Goal: Use online tool/utility

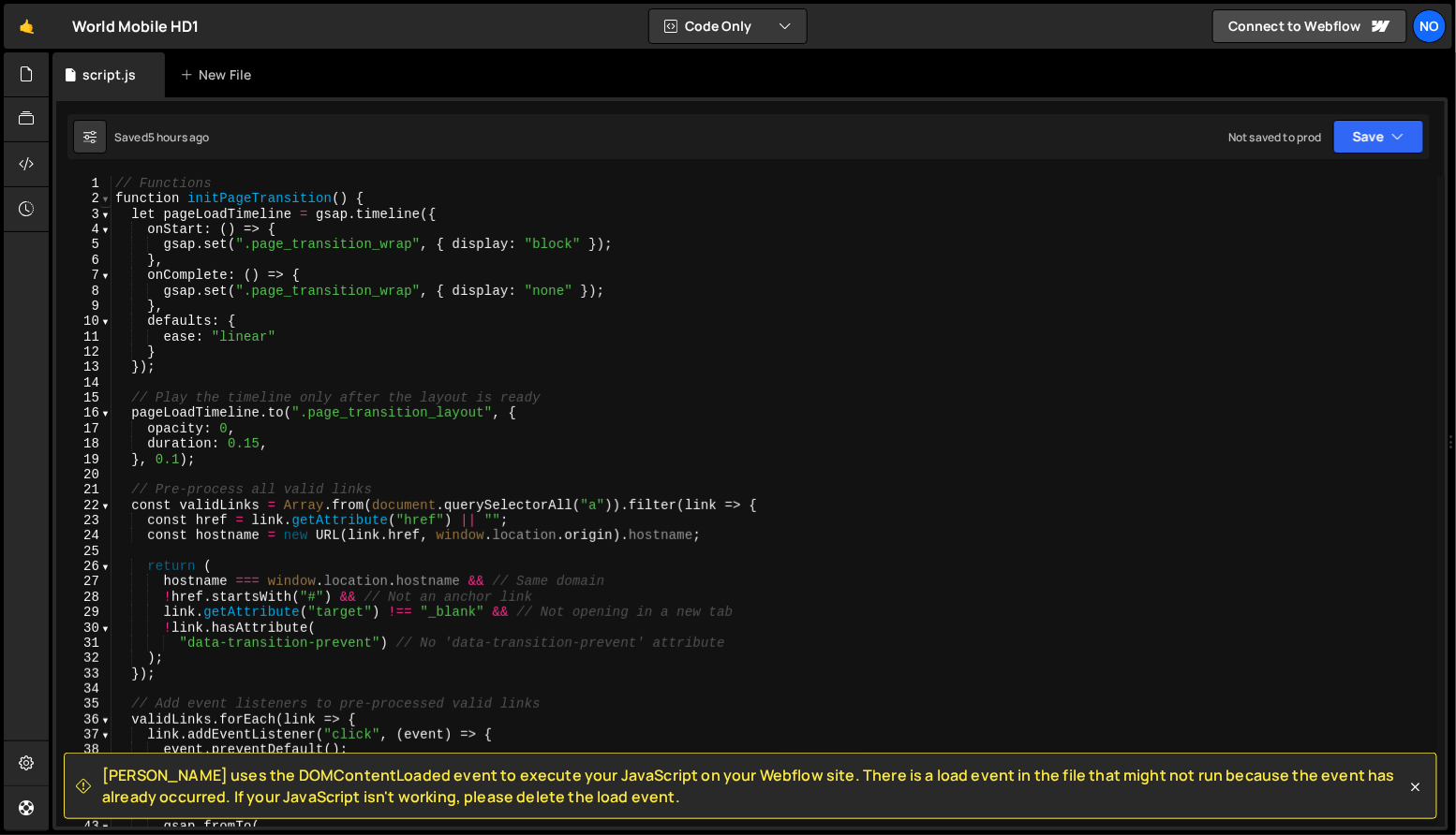
click at [103, 200] on span at bounding box center [105, 198] width 10 height 15
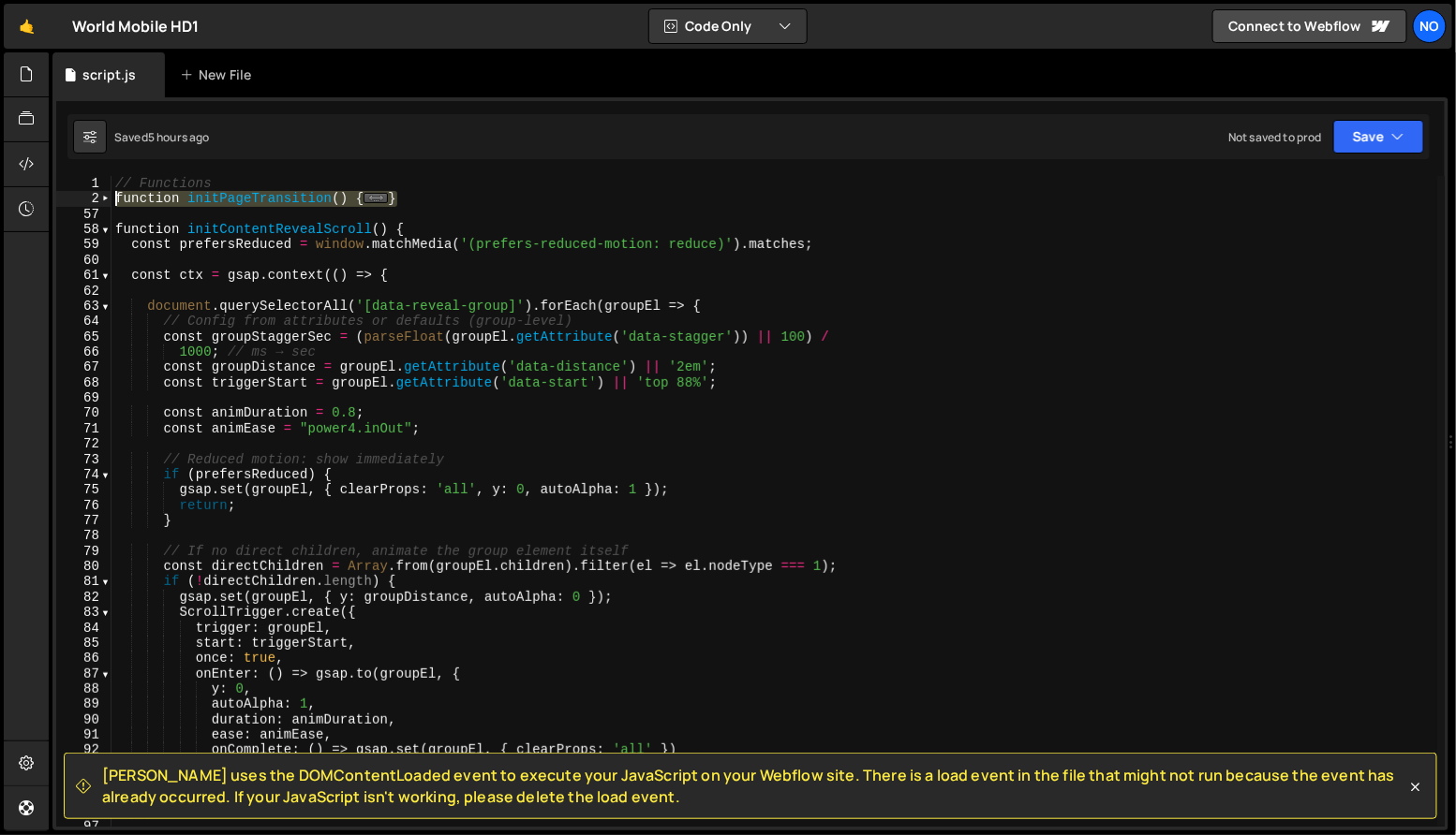
drag, startPoint x: 409, startPoint y: 198, endPoint x: 98, endPoint y: 202, distance: 311.0
click at [93, 199] on div "tl.fromTo( 1 2 57 58 59 60 61 62 63 64 65 66 67 68 69 70 71 72 73 74 75 76 77 7…" at bounding box center [751, 500] width 1388 height 650
click at [467, 199] on div "// Functions function initPageTransition ( ) { ... } function initContentReveal…" at bounding box center [774, 500] width 1326 height 650
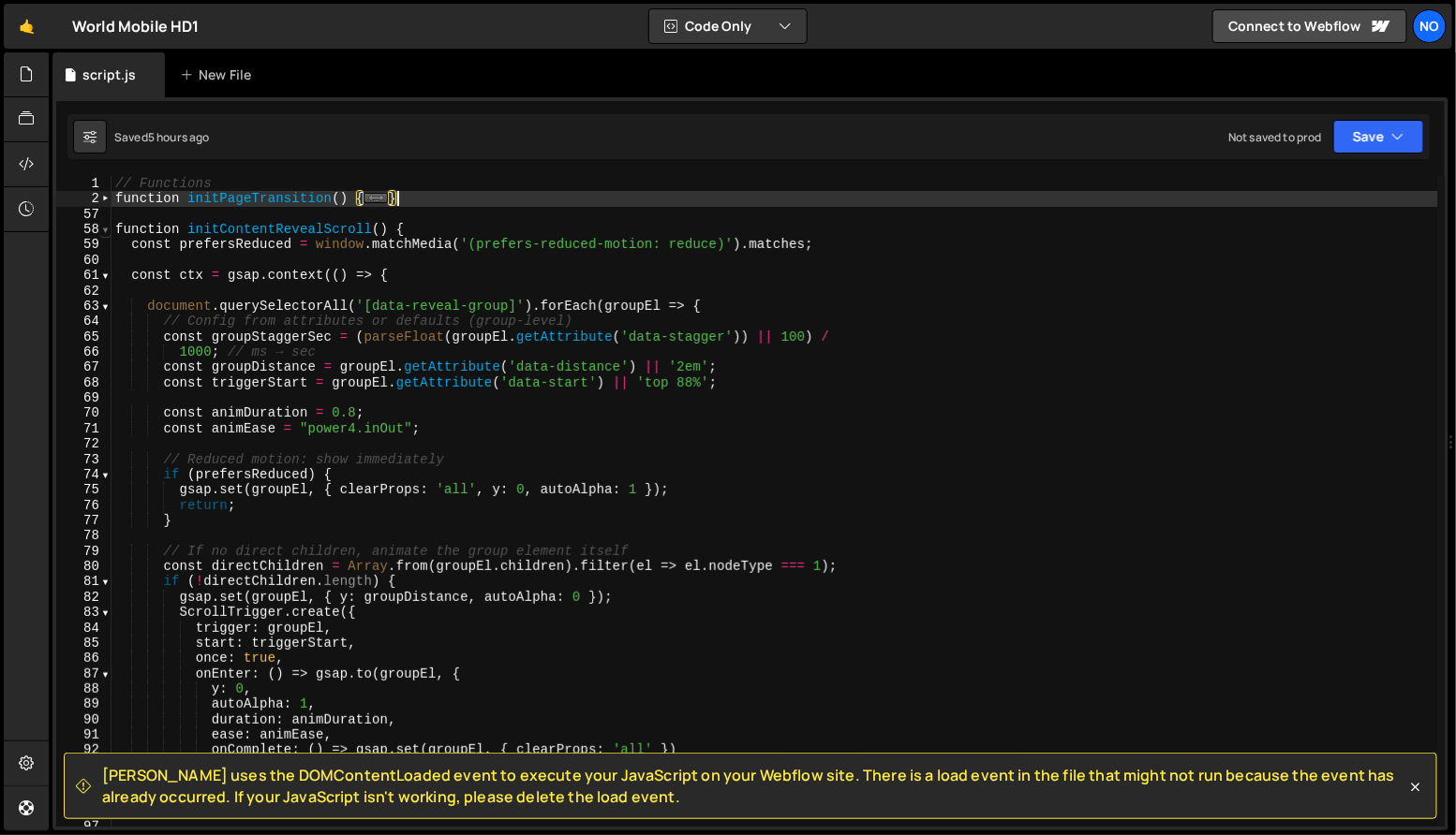
click at [105, 234] on span at bounding box center [105, 229] width 10 height 15
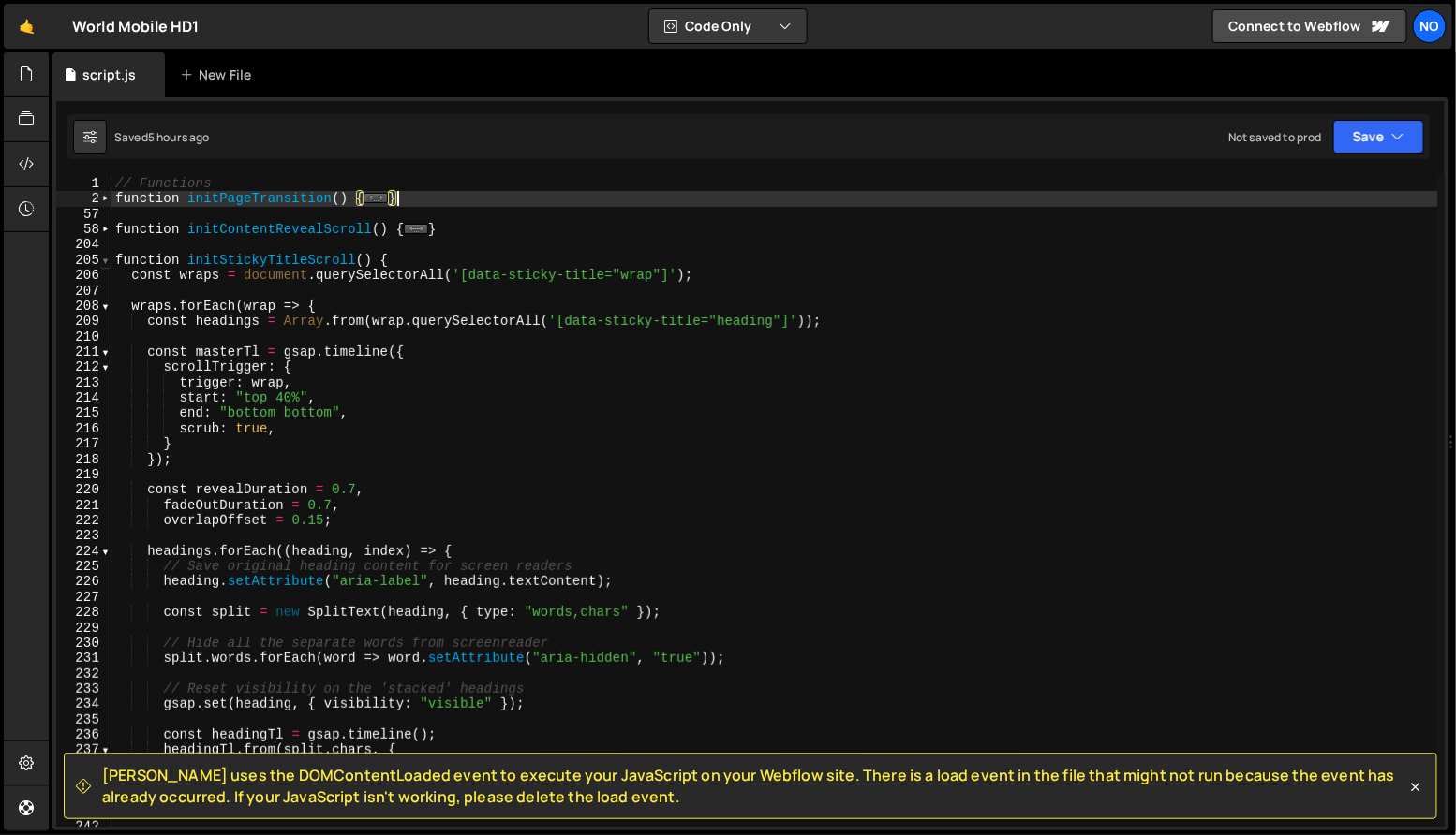
click at [105, 265] on span at bounding box center [105, 260] width 10 height 15
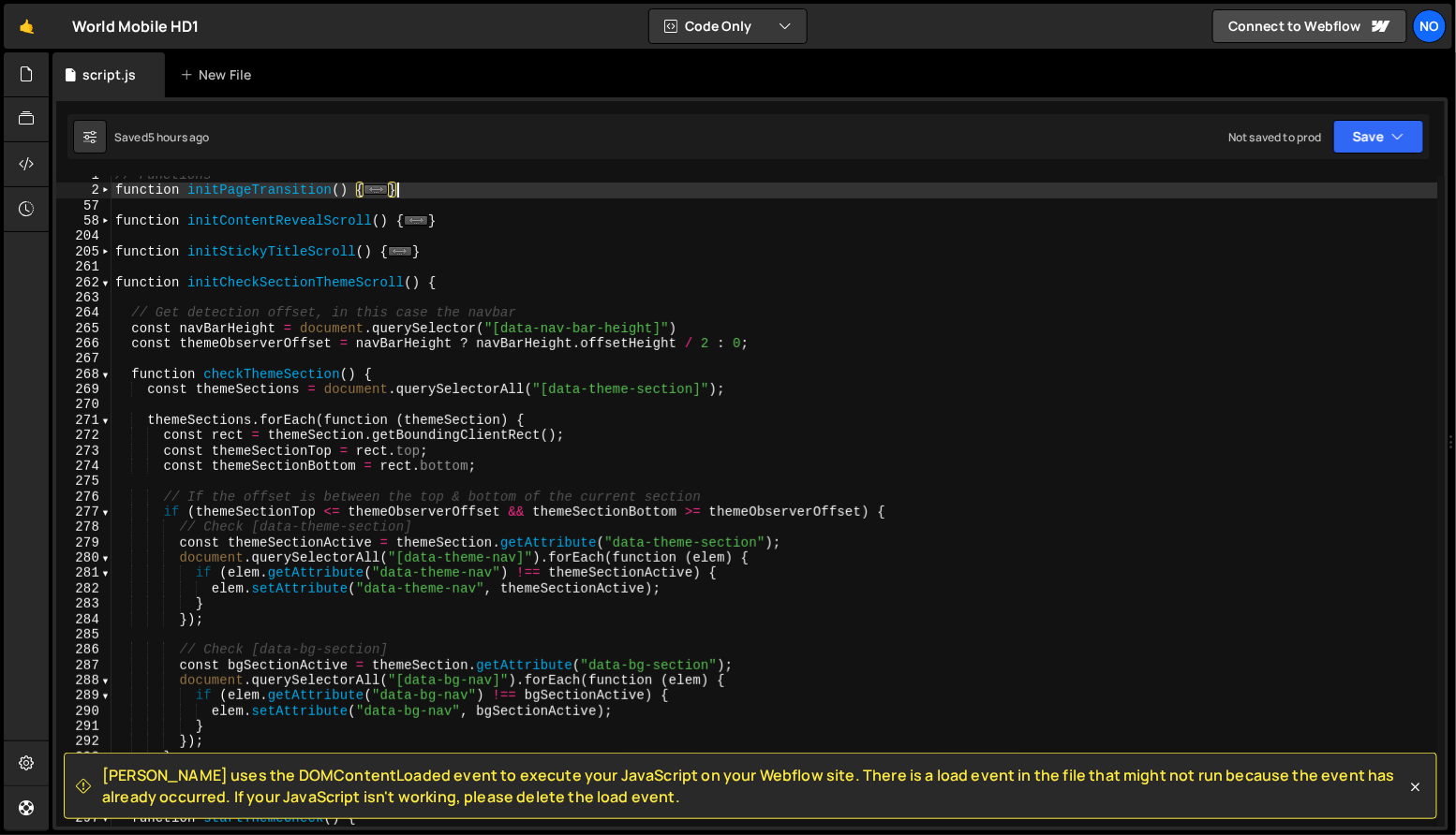
scroll to position [8, 0]
click at [359, 269] on div "// Functions function initPageTransition ( ) { ... } function initContentReveal…" at bounding box center [775, 509] width 1327 height 683
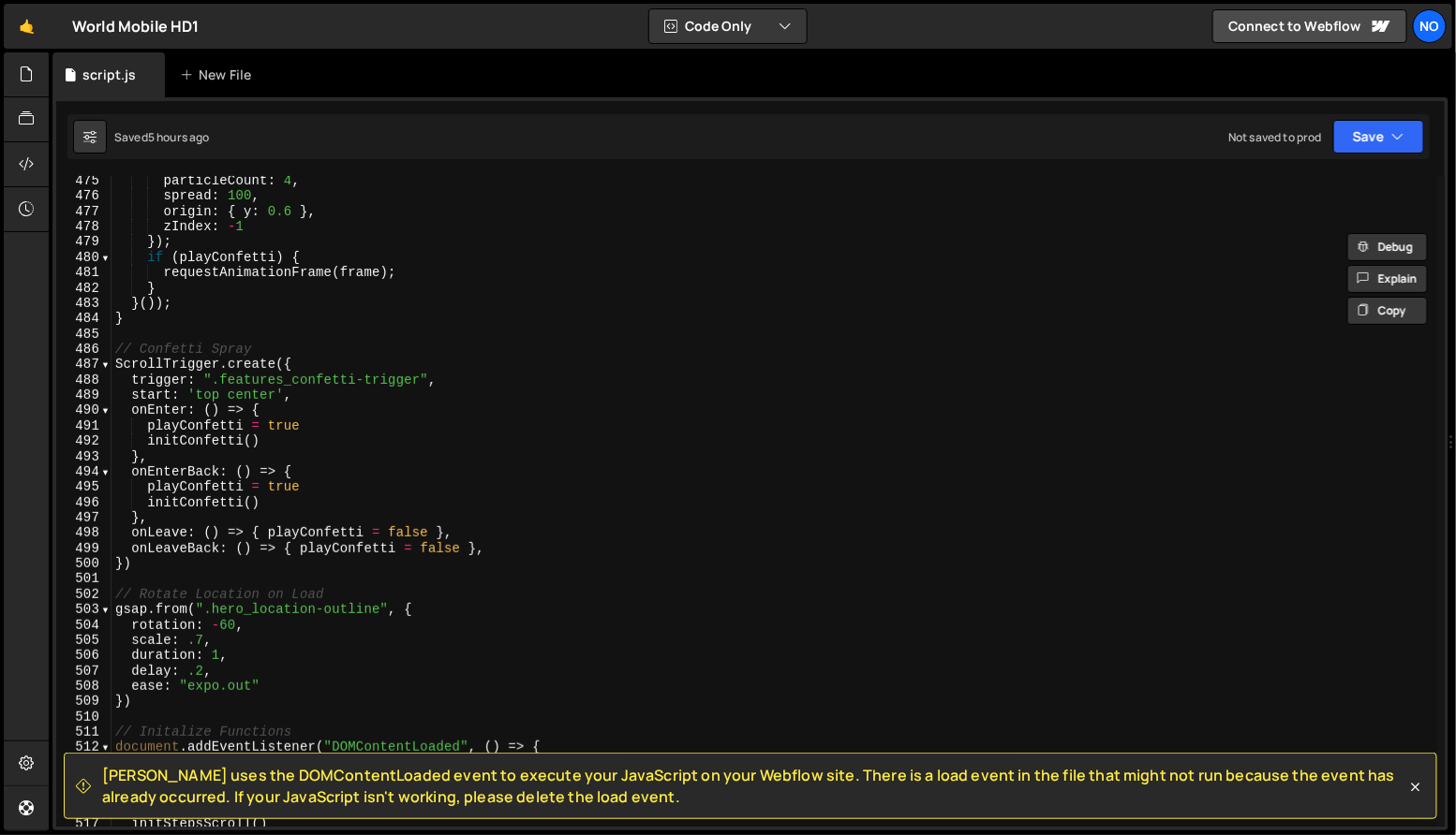
scroll to position [3727, 0]
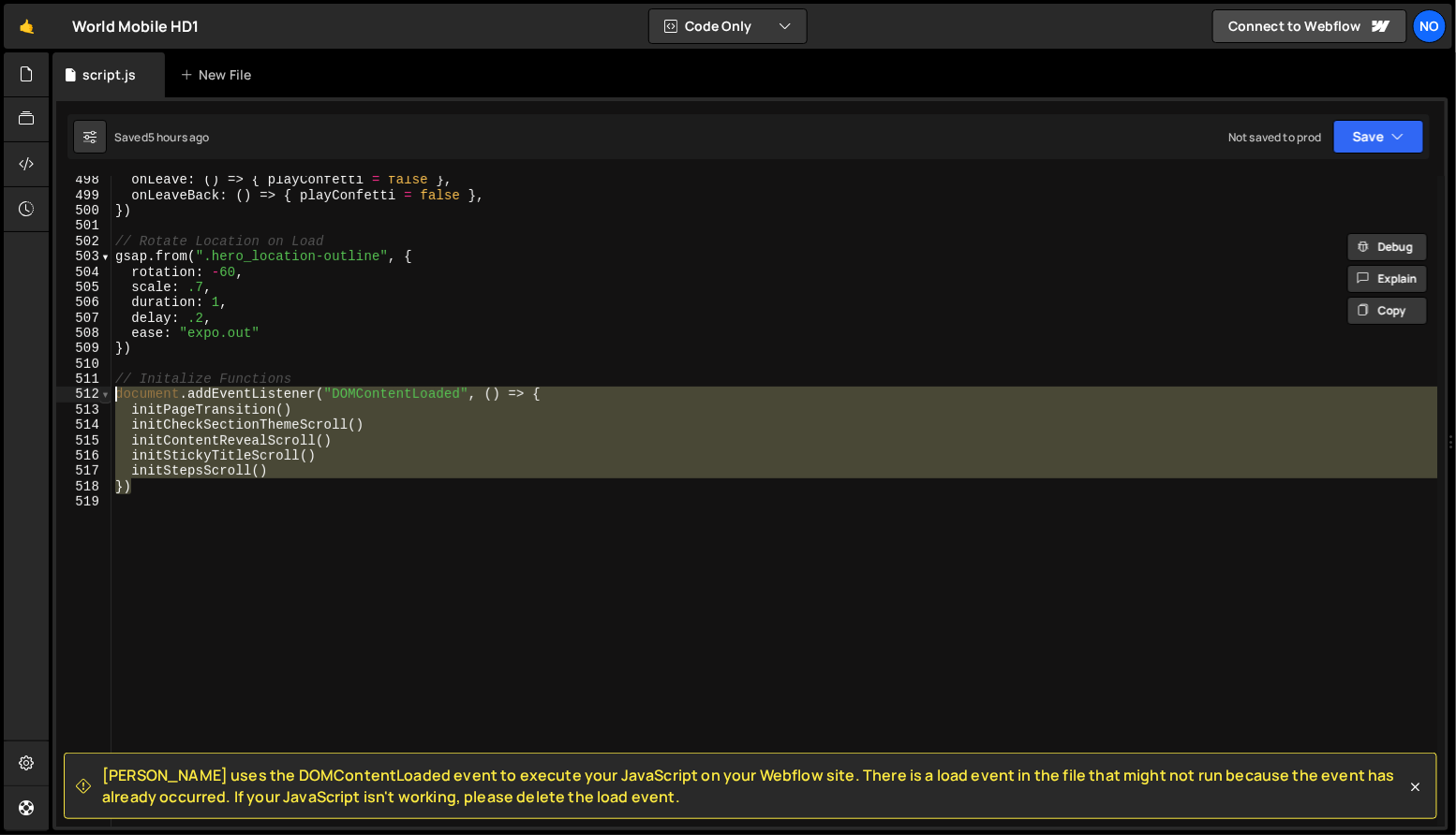
drag, startPoint x: 128, startPoint y: 464, endPoint x: 106, endPoint y: 395, distance: 72.4
click at [106, 395] on div "// Get detection offset, in this case the navbar 498 499 500 501 502 503 504 50…" at bounding box center [751, 500] width 1388 height 650
click at [573, 293] on div "onLeave : ( ) => { playConfetti = false } , onLeaveBack : ( ) => { playConfetti…" at bounding box center [775, 514] width 1327 height 683
type textarea "scale: .7,"
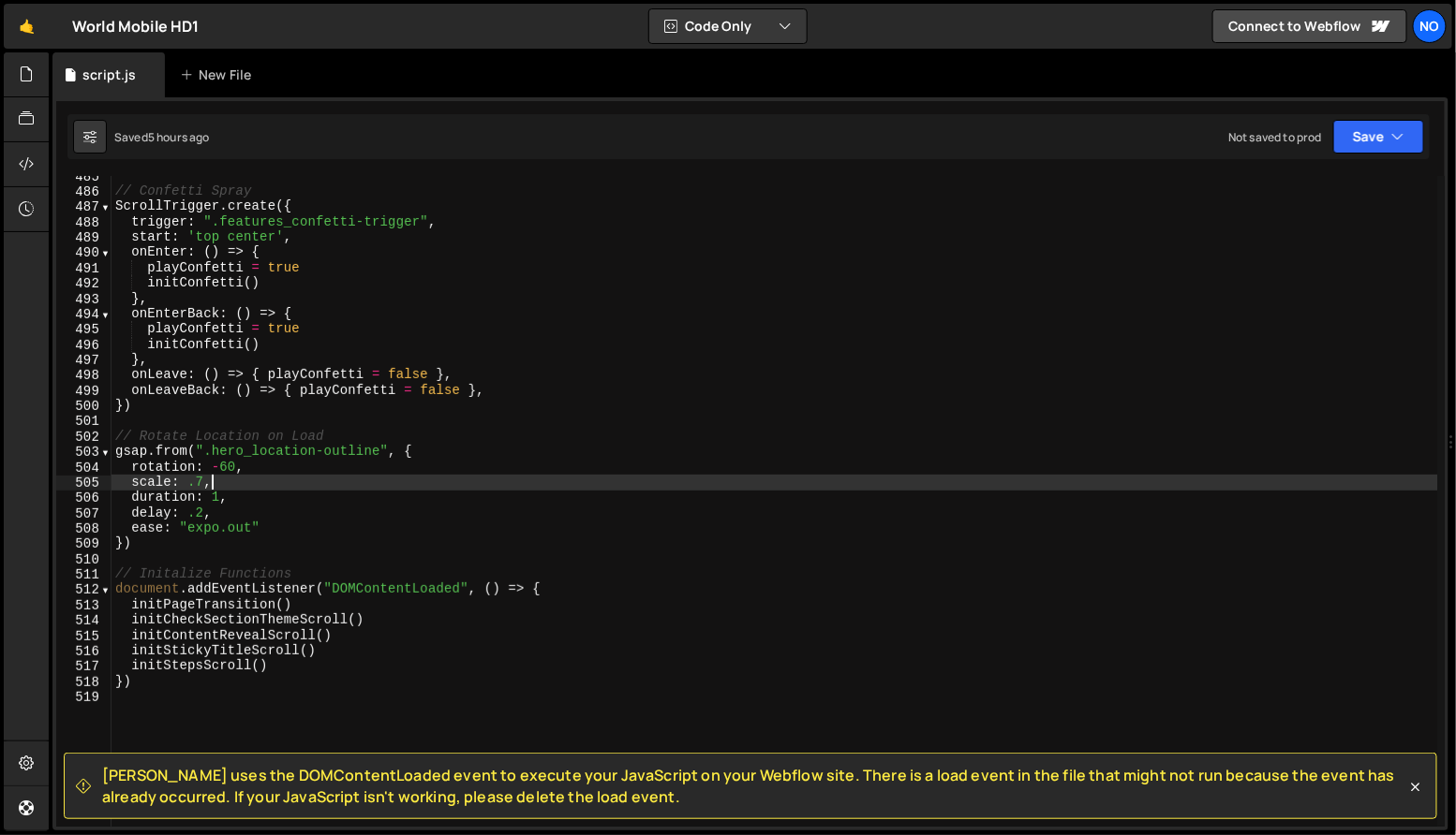
scroll to position [3441, 0]
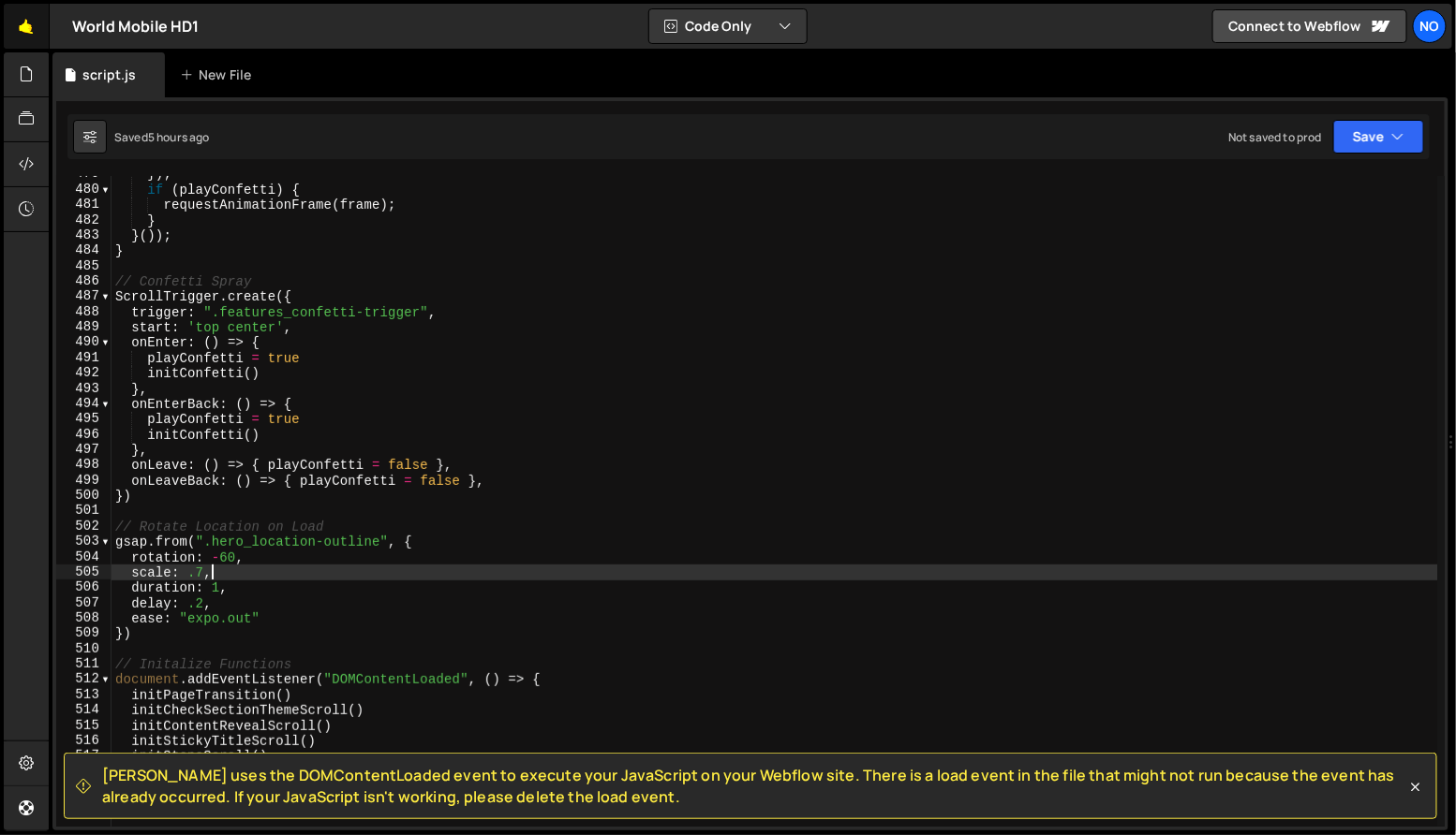
click at [8, 20] on link "🤙" at bounding box center [27, 26] width 46 height 45
